Goal: Book appointment/travel/reservation

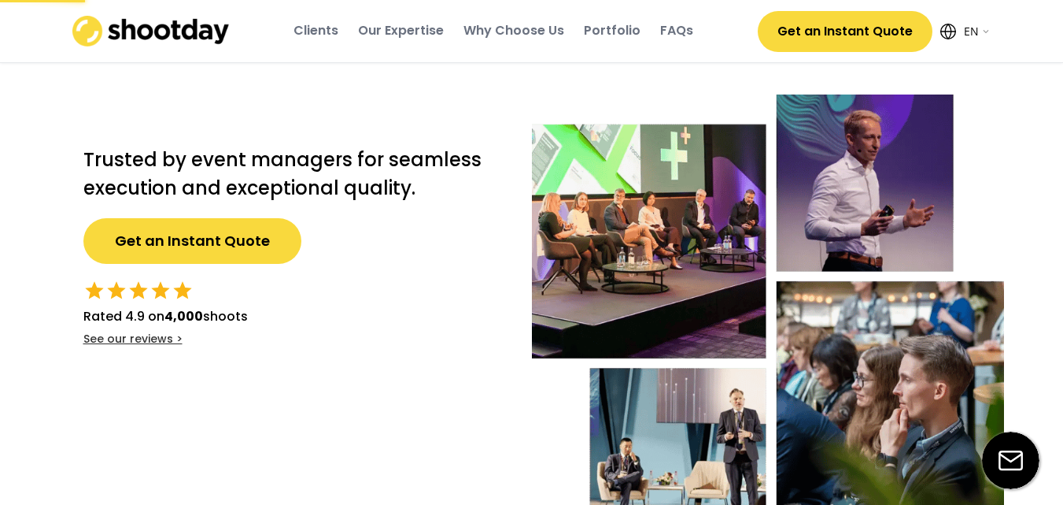
select select ""en""
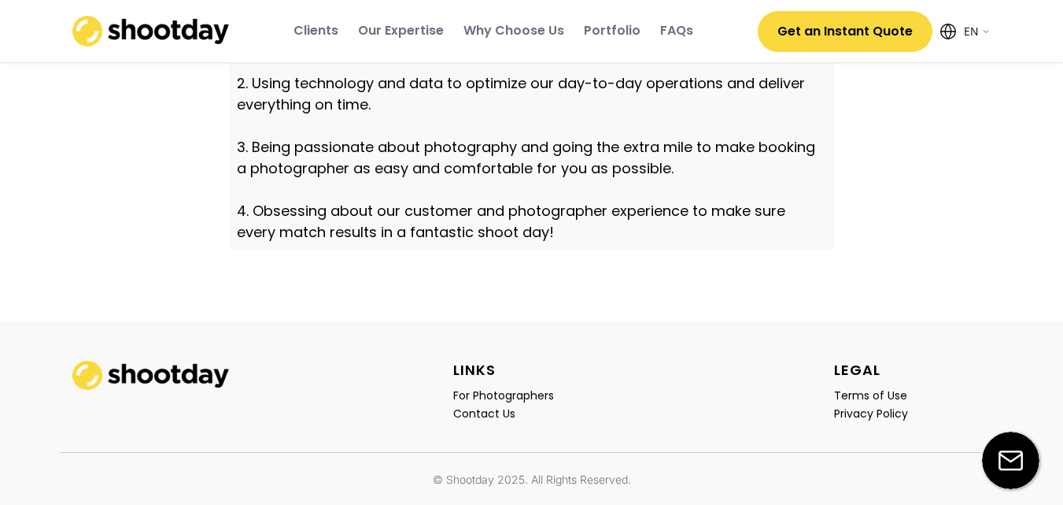
scroll to position [5617, 0]
